Goal: Transaction & Acquisition: Purchase product/service

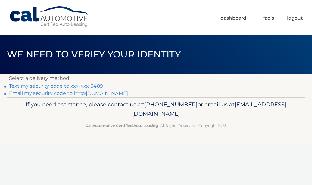
click at [54, 85] on link "Text my security code to xxx-xxx-3489" at bounding box center [56, 86] width 94 height 6
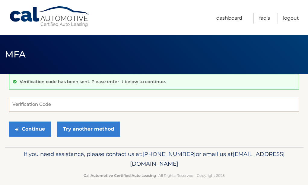
click at [27, 104] on input "Verification Code" at bounding box center [154, 104] width 290 height 15
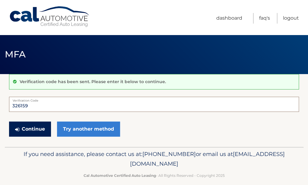
type input "326159"
click at [28, 126] on button "Continue" at bounding box center [30, 128] width 42 height 15
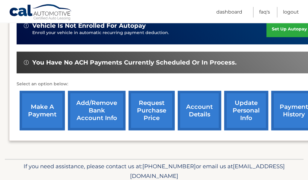
scroll to position [163, 0]
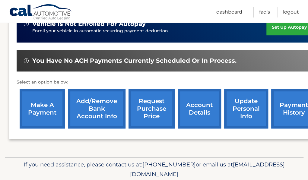
click at [48, 100] on link "make a payment" at bounding box center [42, 109] width 45 height 40
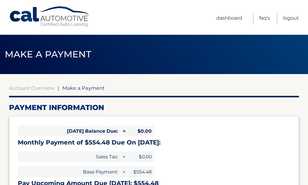
select select "NDZlODEzMTEtZTY2MC00MjgxLTkwYzEtYWVhNjI4ZGRmNzIw"
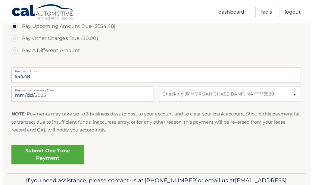
scroll to position [212, 0]
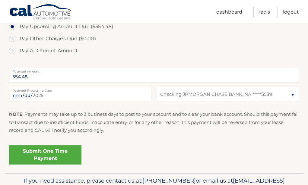
click at [49, 155] on link "Submit One Time Payment" at bounding box center [45, 154] width 72 height 19
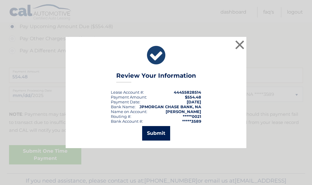
click at [154, 135] on button "Submit" at bounding box center [156, 133] width 28 height 14
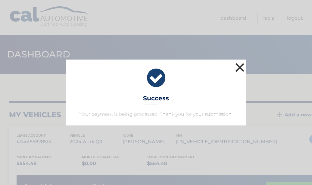
click at [242, 67] on button "×" at bounding box center [240, 67] width 12 height 12
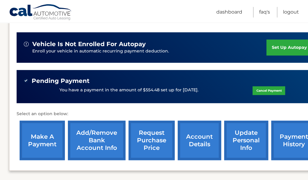
scroll to position [197, 0]
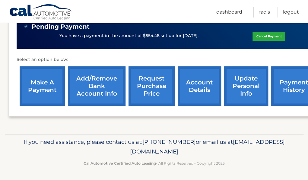
click at [43, 81] on link "make a payment" at bounding box center [42, 86] width 45 height 40
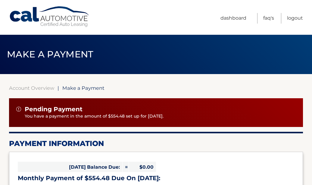
select select "NDZlODEzMTEtZTY2MC00MjgxLTkwYzEtYWVhNjI4ZGRmNzIw"
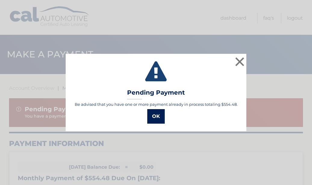
click at [157, 116] on button "OK" at bounding box center [155, 116] width 17 height 14
